Goal: Task Accomplishment & Management: Manage account settings

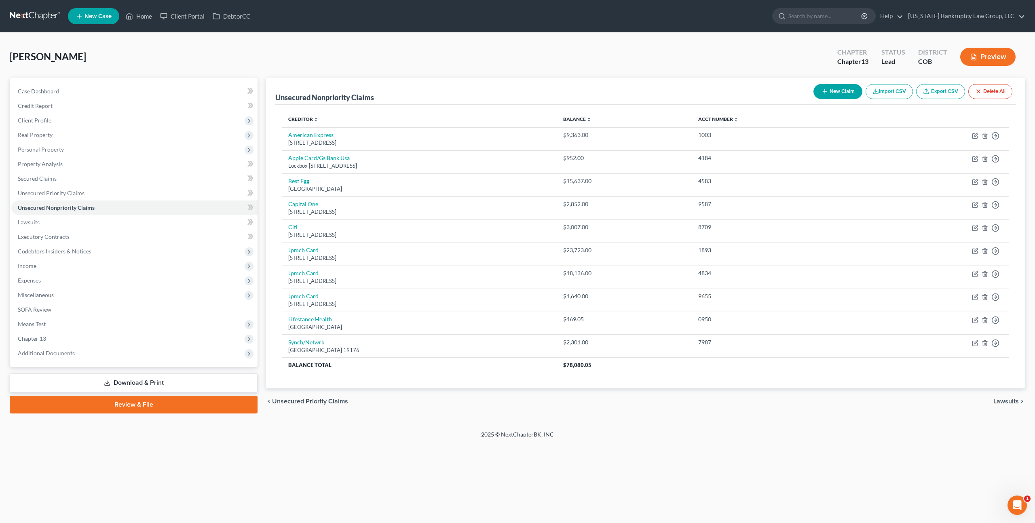
click at [46, 14] on link at bounding box center [36, 16] width 52 height 15
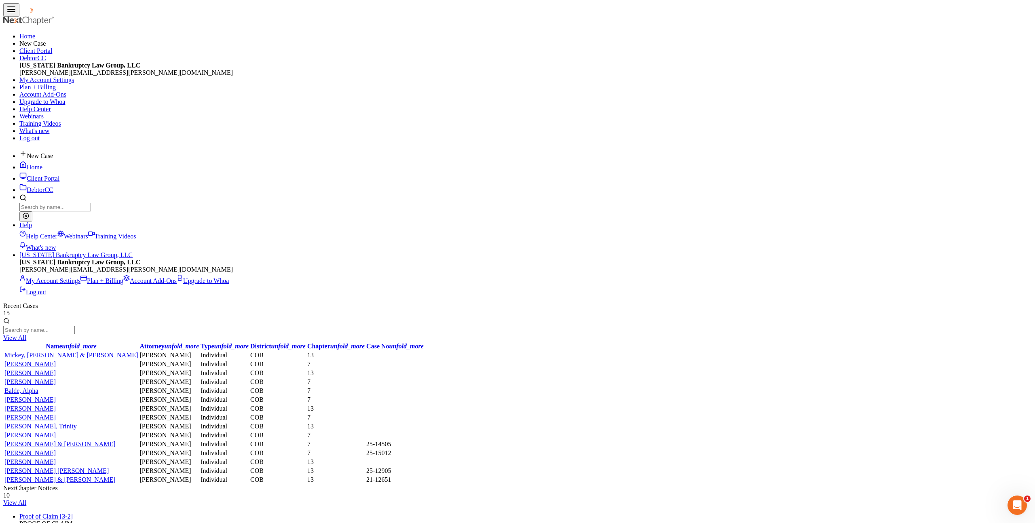
click at [75, 326] on input "search" at bounding box center [39, 330] width 72 height 8
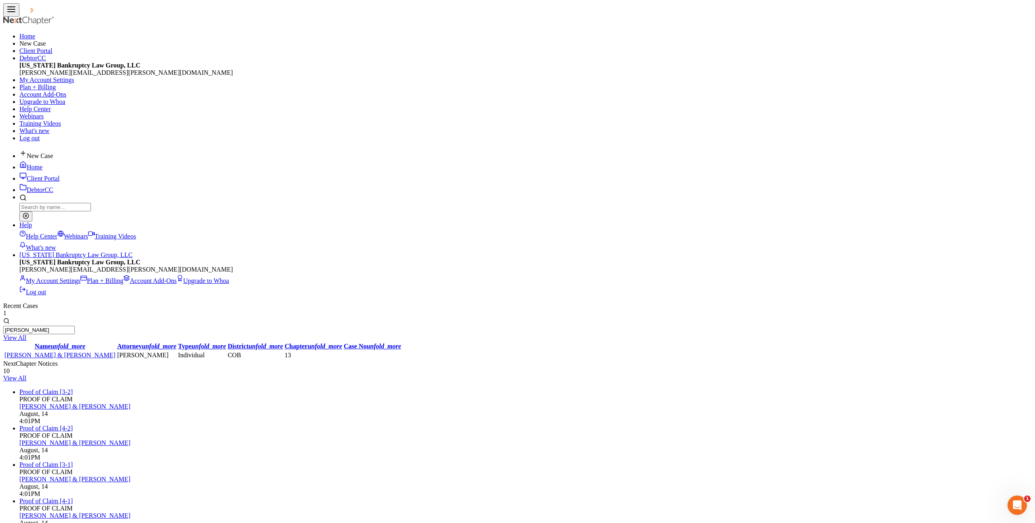
type input "[PERSON_NAME]"
click at [61, 352] on link "[PERSON_NAME] & [PERSON_NAME]" at bounding box center [59, 355] width 111 height 7
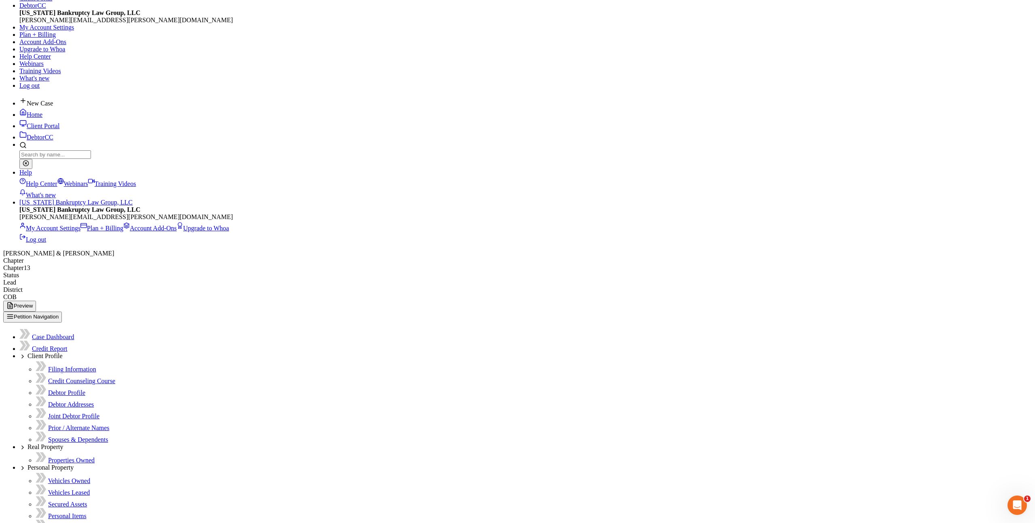
scroll to position [83, 0]
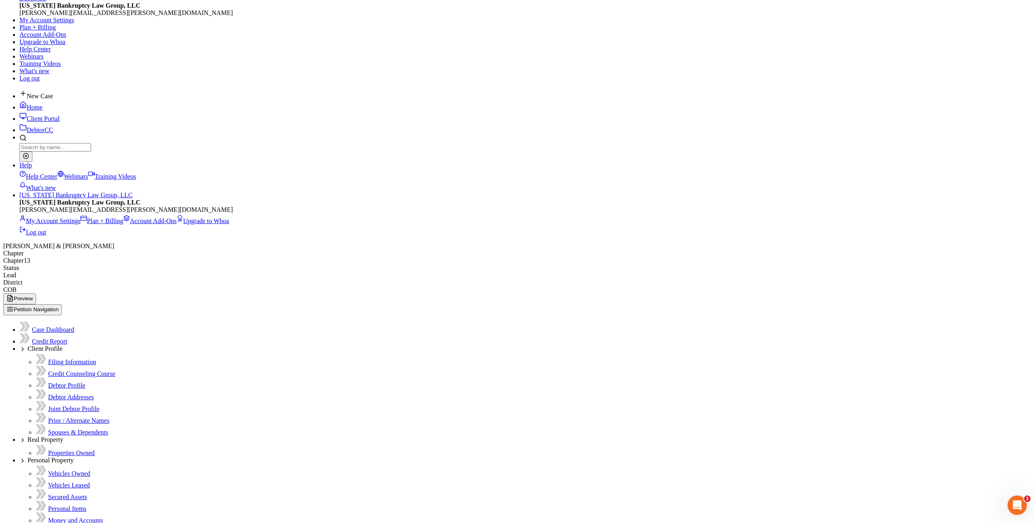
scroll to position [0, 0]
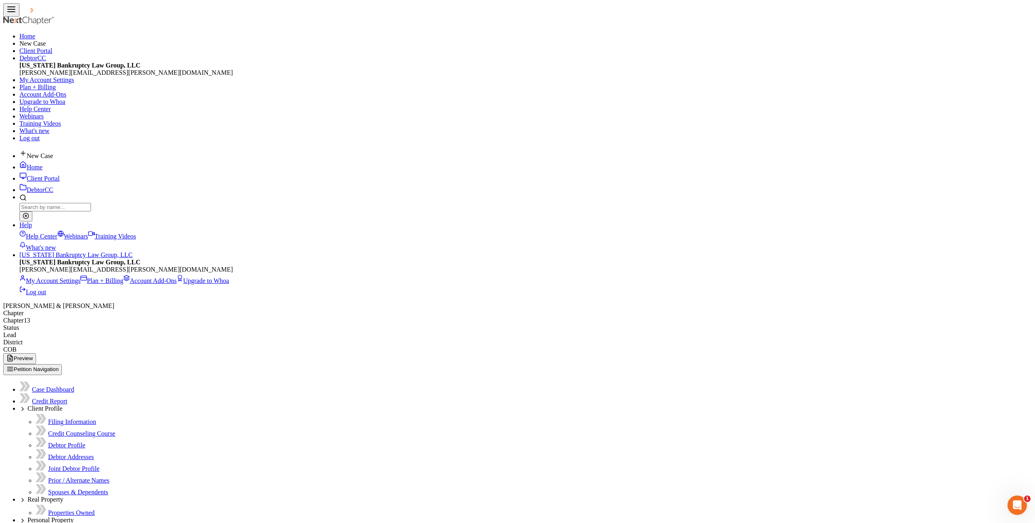
click at [133, 252] on link "[US_STATE] Bankruptcy Law Group, LLC" at bounding box center [75, 255] width 113 height 7
click at [177, 277] on link "Account Add-Ons" at bounding box center [149, 280] width 53 height 7
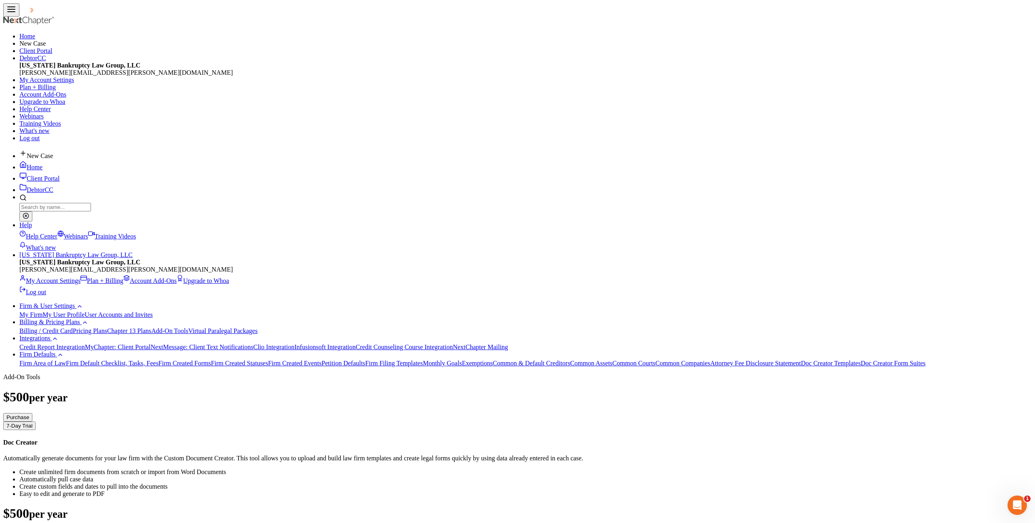
click at [32, 222] on link "Help" at bounding box center [25, 225] width 13 height 7
click at [57, 233] on link "Help Center" at bounding box center [38, 236] width 38 height 7
